Goal: Communication & Community: Answer question/provide support

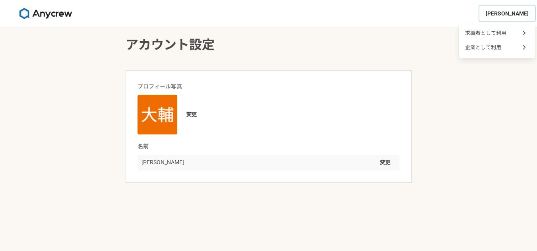
click at [512, 12] on span "[PERSON_NAME]" at bounding box center [506, 14] width 43 height 8
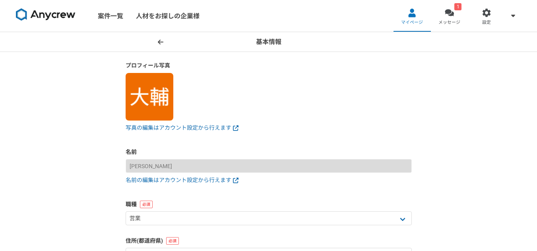
select select "4"
select select "14"
click at [417, 15] on link "マイページ" at bounding box center [411, 16] width 37 height 32
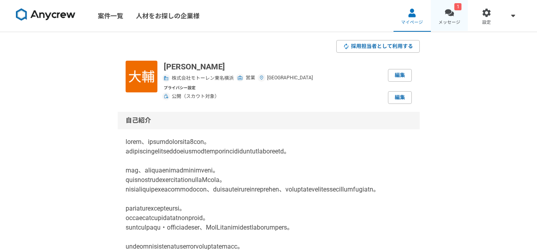
click at [450, 15] on div at bounding box center [448, 12] width 9 height 9
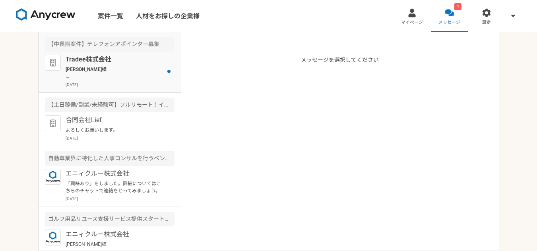
click at [93, 74] on p "[PERSON_NAME]様 お世話になっております。 ご連絡ありがとうございます。 それでは[DATE]11:00〜でお願いいたします。 当日、お時間になり…" at bounding box center [115, 73] width 98 height 14
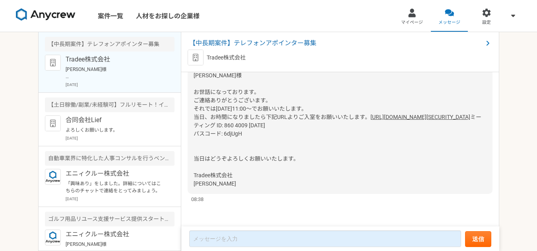
scroll to position [701, 0]
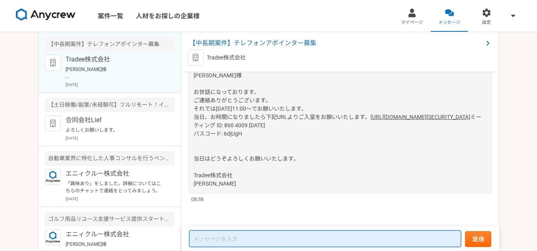
click at [257, 237] on textarea at bounding box center [325, 239] width 272 height 17
type textarea "ｇ"
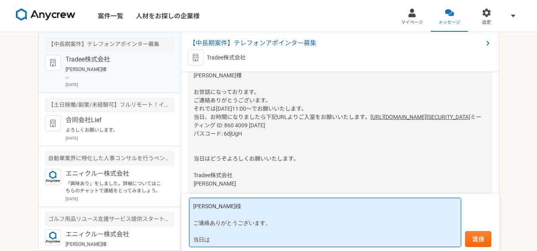
click at [233, 231] on textarea "[PERSON_NAME]様 ご連絡ありがとうございます。 当日は" at bounding box center [325, 222] width 272 height 49
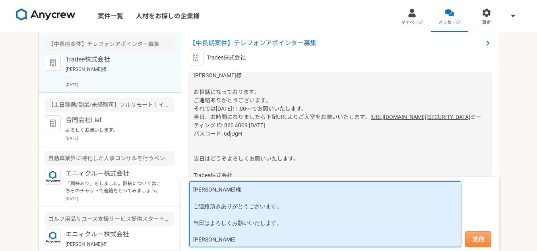
type textarea "[PERSON_NAME]様 ご連絡頂きありがとうございます。 当日はよろしくお願いいたします。 [PERSON_NAME]"
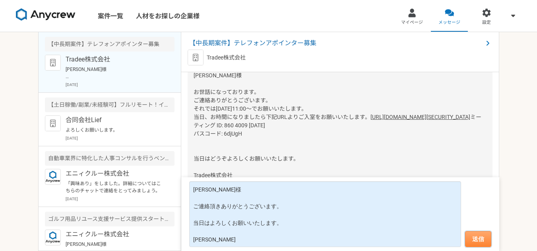
click at [485, 242] on button "送信" at bounding box center [478, 240] width 26 height 16
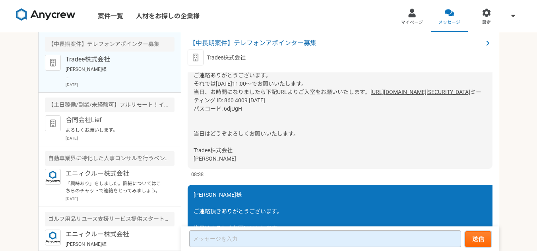
scroll to position [787, 0]
